Goal: Transaction & Acquisition: Purchase product/service

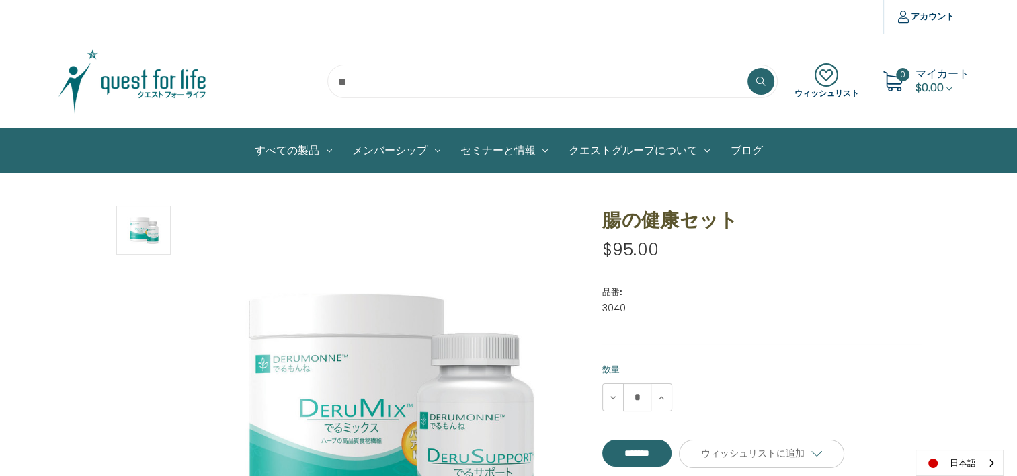
click at [829, 80] on icon at bounding box center [826, 75] width 65 height 24
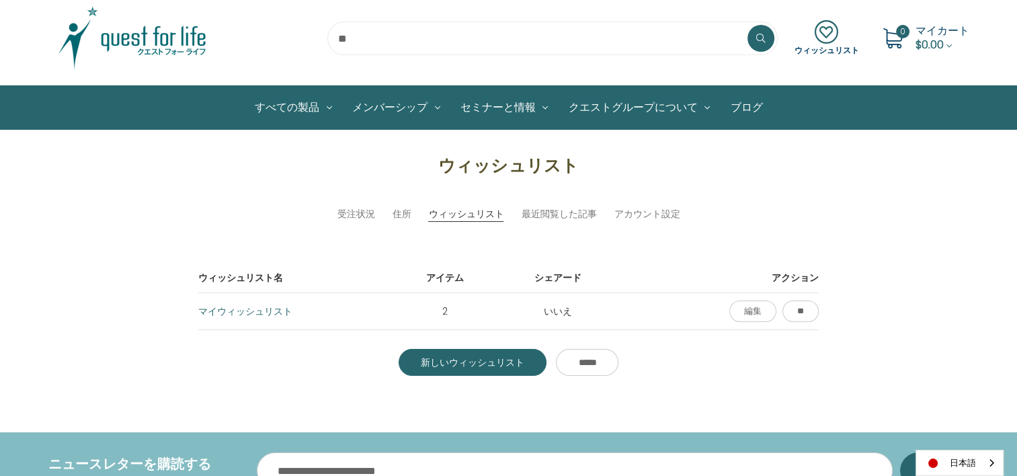
scroll to position [67, 0]
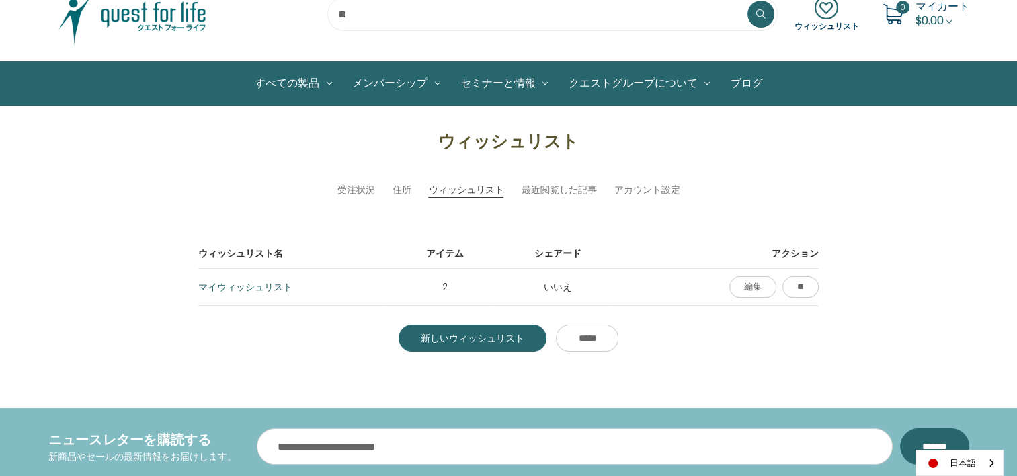
click at [251, 283] on link "マイウィッシュリスト" at bounding box center [245, 286] width 94 height 13
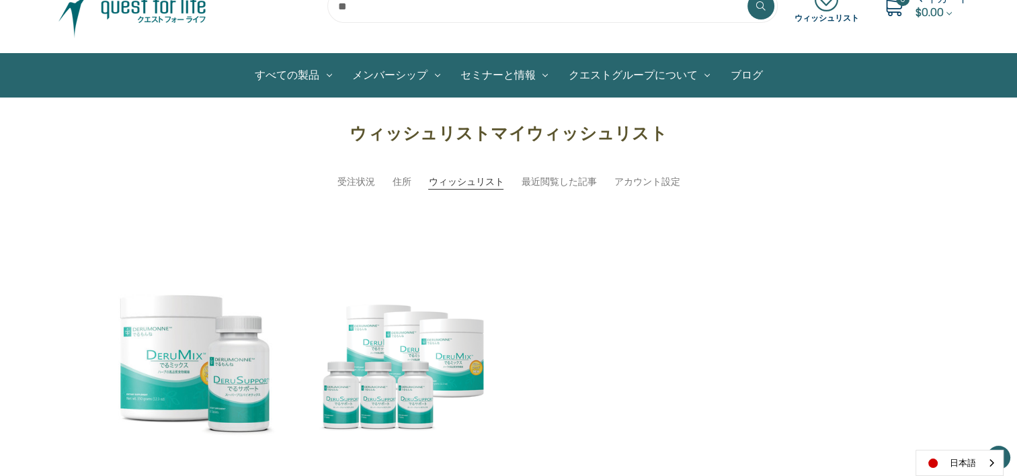
scroll to position [202, 0]
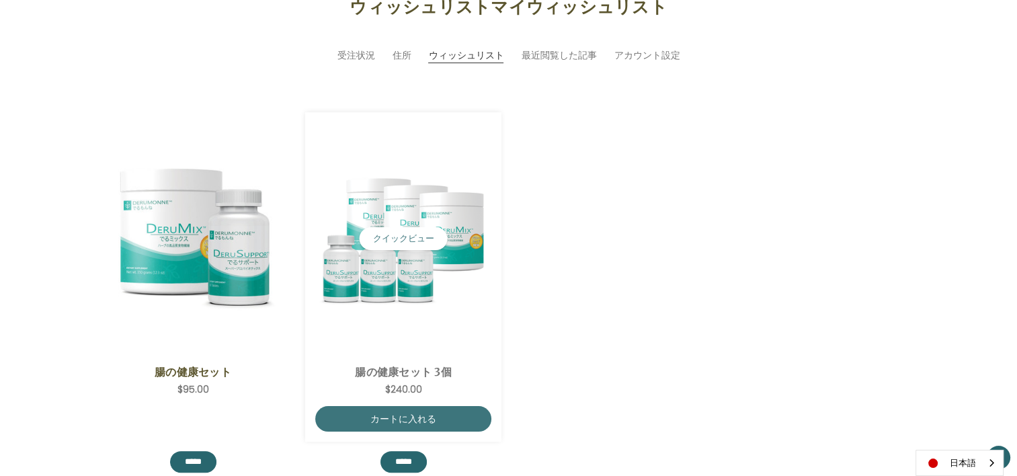
click at [389, 261] on img "ColoHealth 3 Save,$240.00\a" at bounding box center [403, 238] width 176 height 147
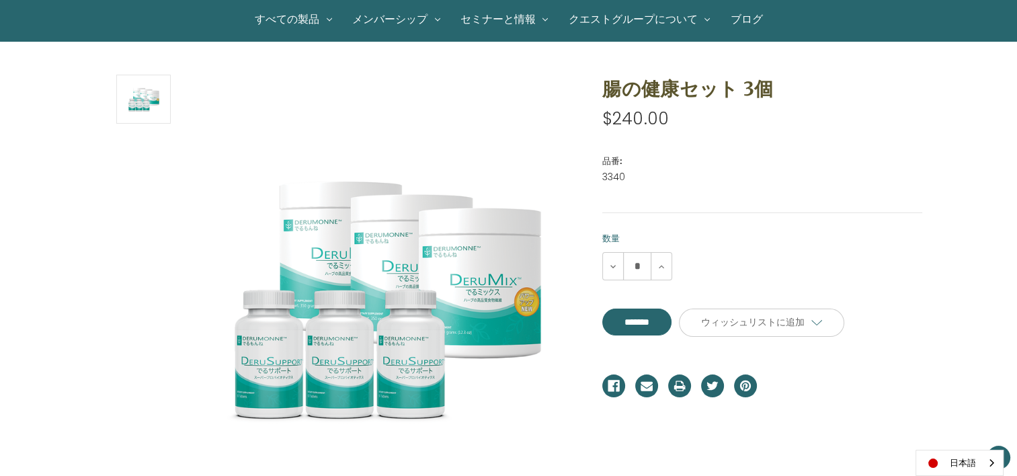
scroll to position [134, 0]
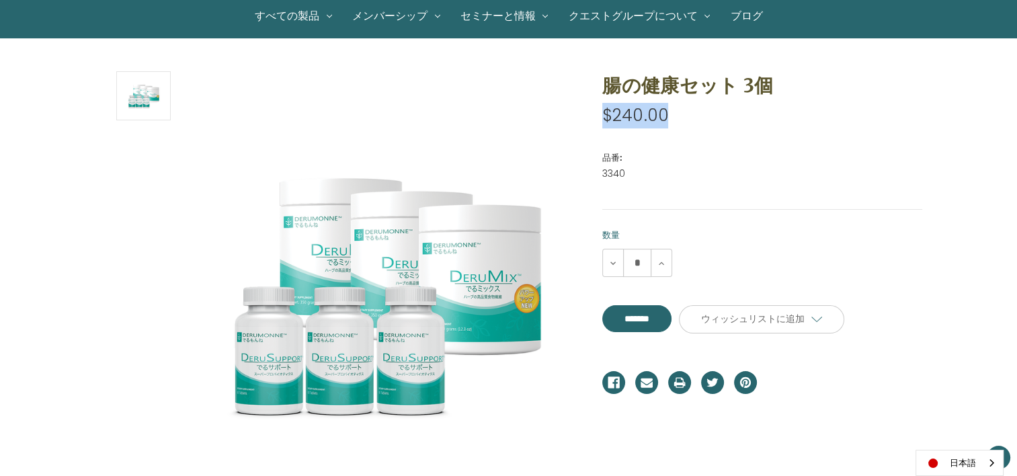
drag, startPoint x: 600, startPoint y: 114, endPoint x: 702, endPoint y: 114, distance: 102.2
click at [702, 114] on section "腸の健康セット 3個 希望小売価格 通常価格： 特別価格： $240.00 (あなたが保存 ) 品番: 3340 UPCです。" at bounding box center [762, 149] width 339 height 157
copy span "$240.00"
click at [244, 169] on img at bounding box center [388, 293] width 336 height 281
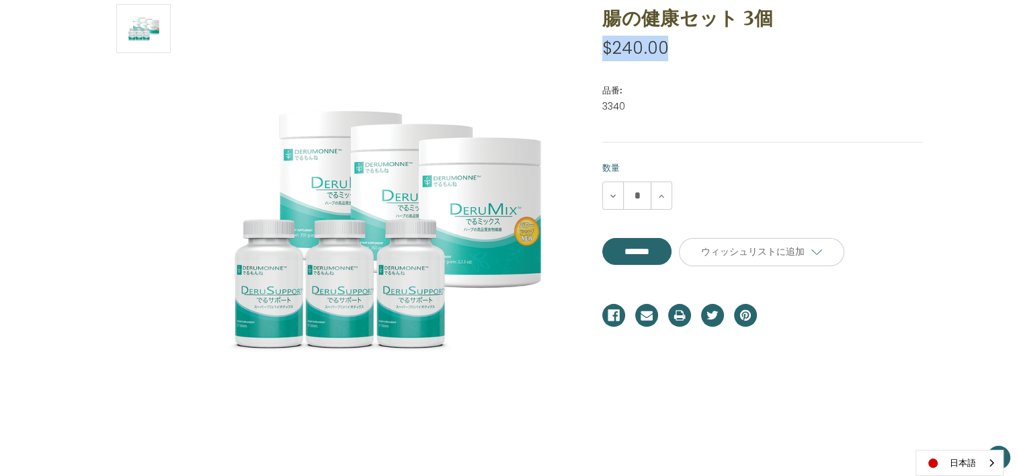
scroll to position [0, 0]
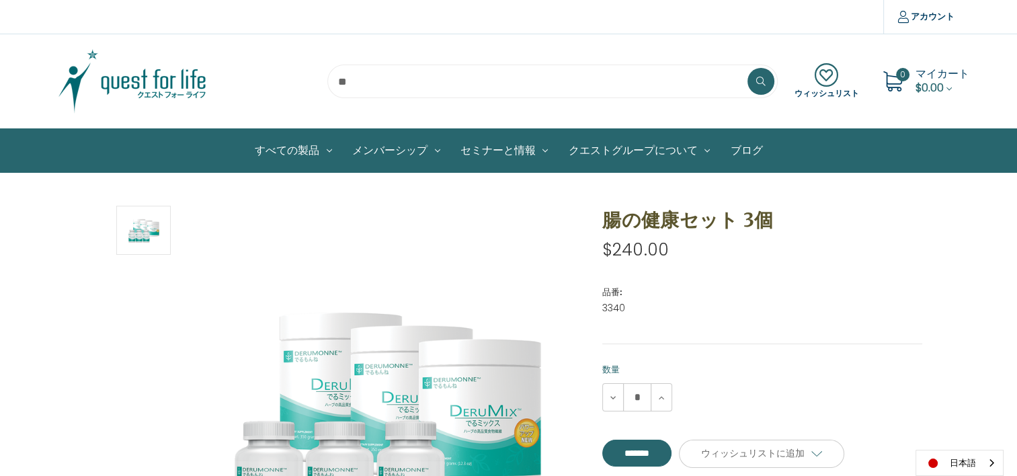
click at [690, 272] on dl "品番: 3340 UPCです。" at bounding box center [762, 298] width 320 height 53
